Goal: Task Accomplishment & Management: Manage account settings

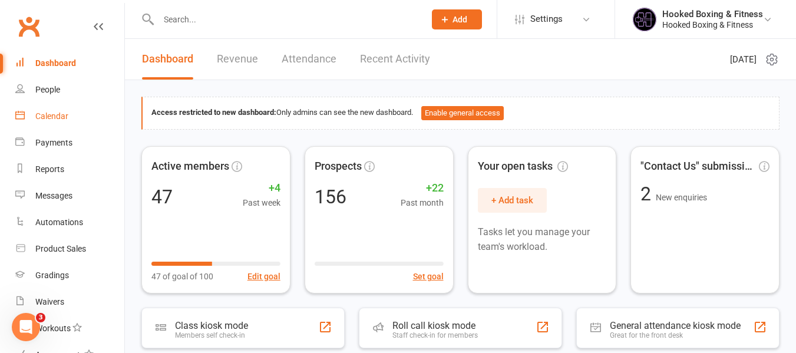
click at [57, 123] on link "Calendar" at bounding box center [69, 116] width 109 height 27
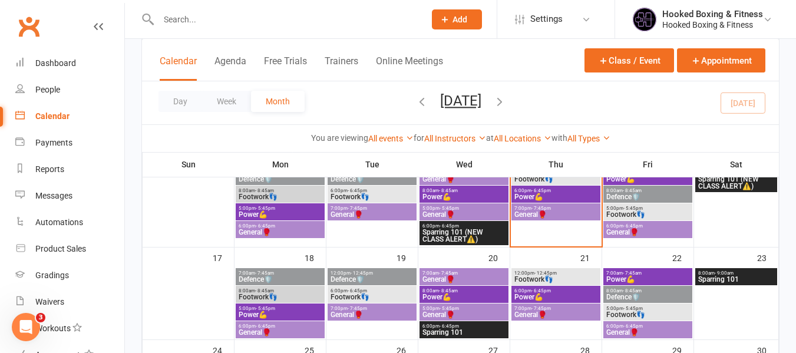
scroll to position [295, 0]
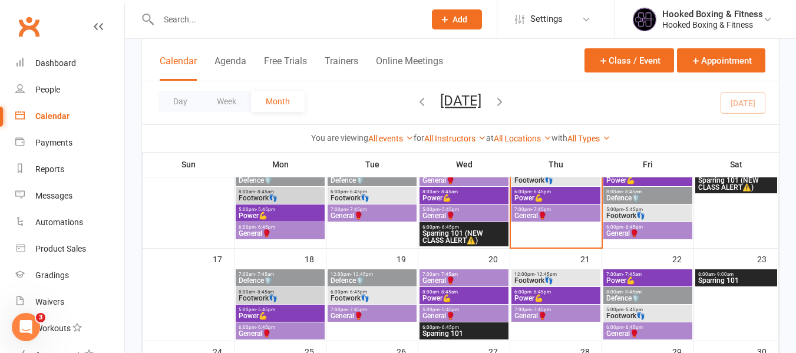
click at [574, 207] on span "7:00pm - 7:45pm" at bounding box center [556, 209] width 84 height 5
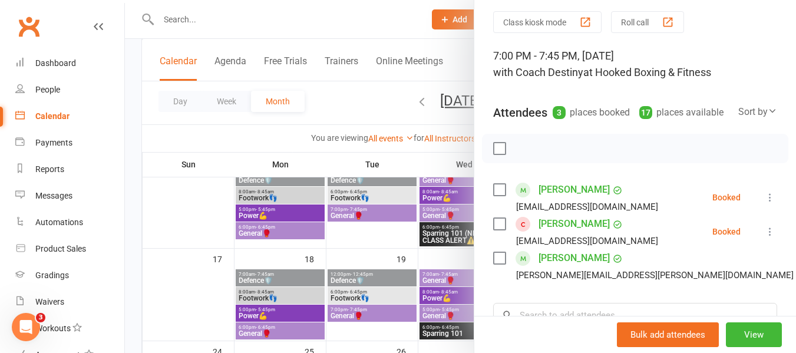
scroll to position [118, 0]
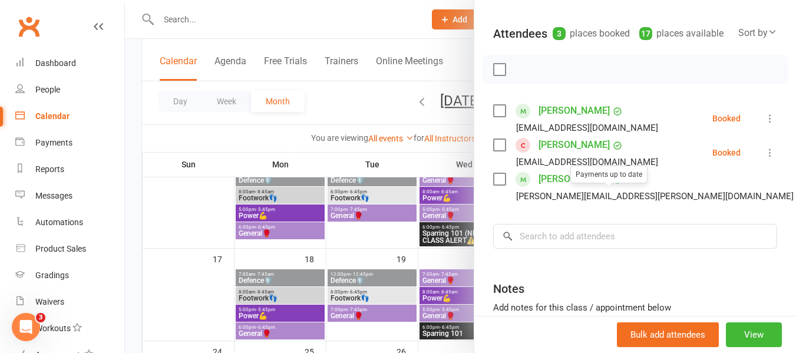
click at [423, 229] on div at bounding box center [461, 176] width 672 height 353
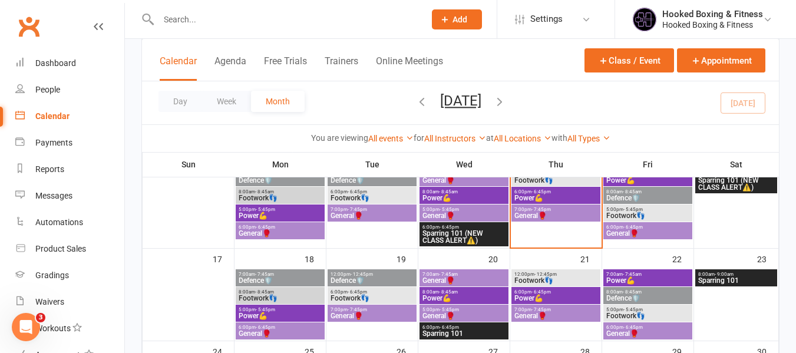
click at [547, 198] on span "Power💪" at bounding box center [556, 198] width 84 height 7
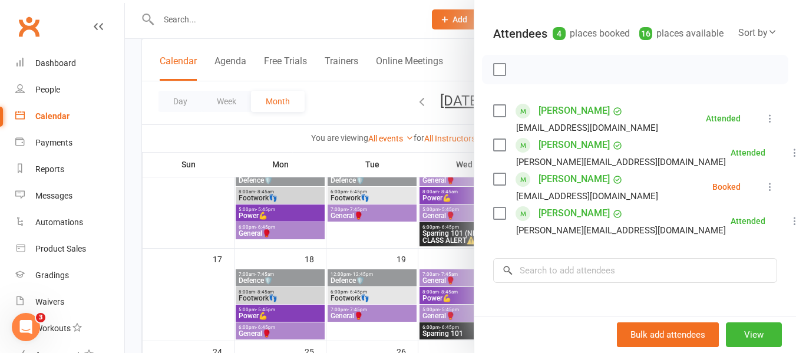
click at [373, 208] on div at bounding box center [461, 176] width 672 height 353
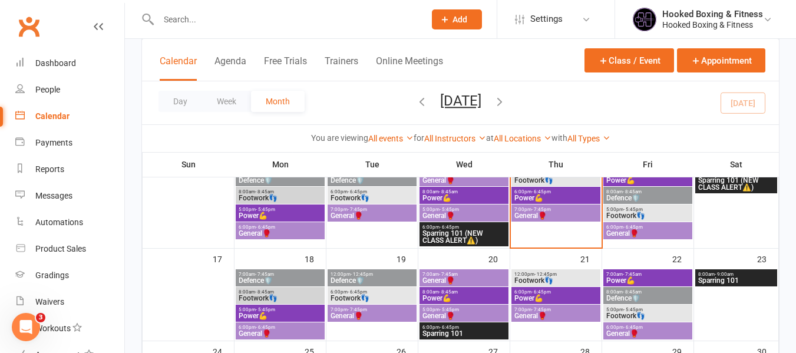
click at [541, 215] on span "General🥊" at bounding box center [556, 215] width 84 height 7
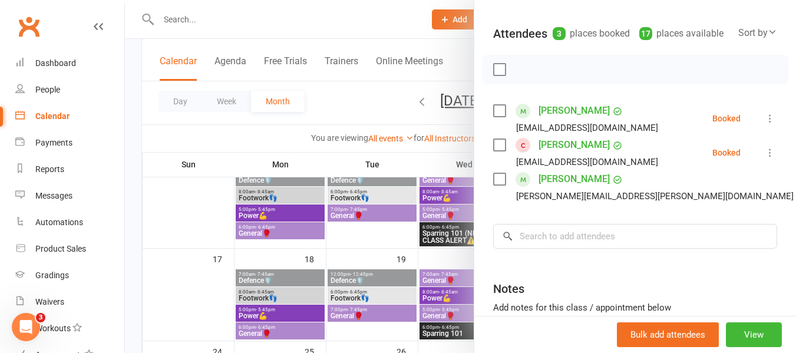
click at [397, 211] on div at bounding box center [461, 176] width 672 height 353
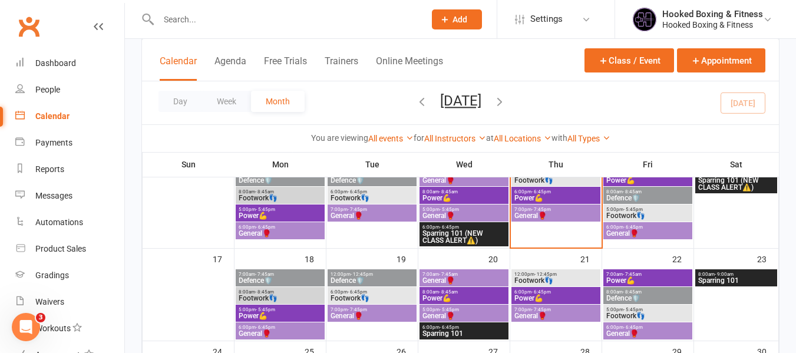
click at [526, 216] on span "General🥊" at bounding box center [556, 215] width 84 height 7
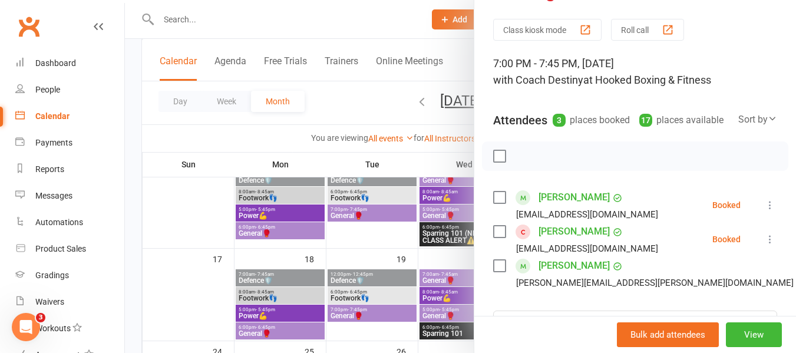
scroll to position [59, 0]
